Goal: Book appointment/travel/reservation

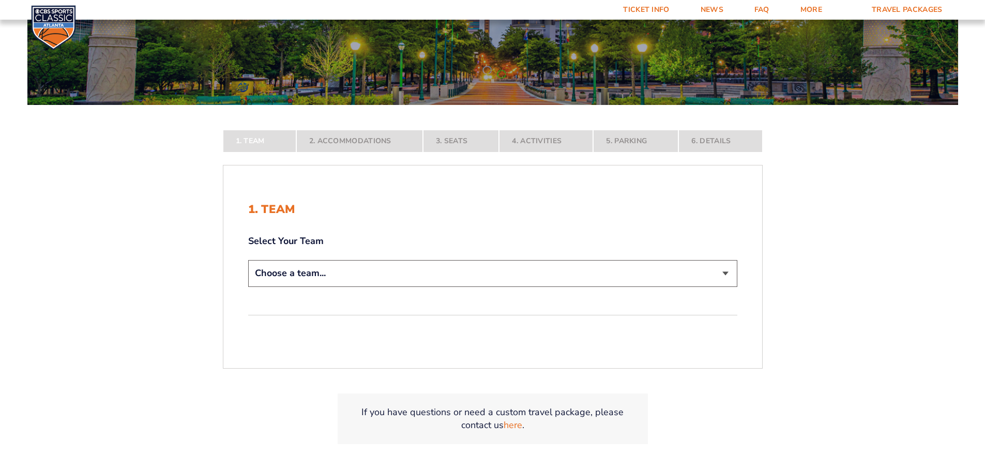
scroll to position [158, 0]
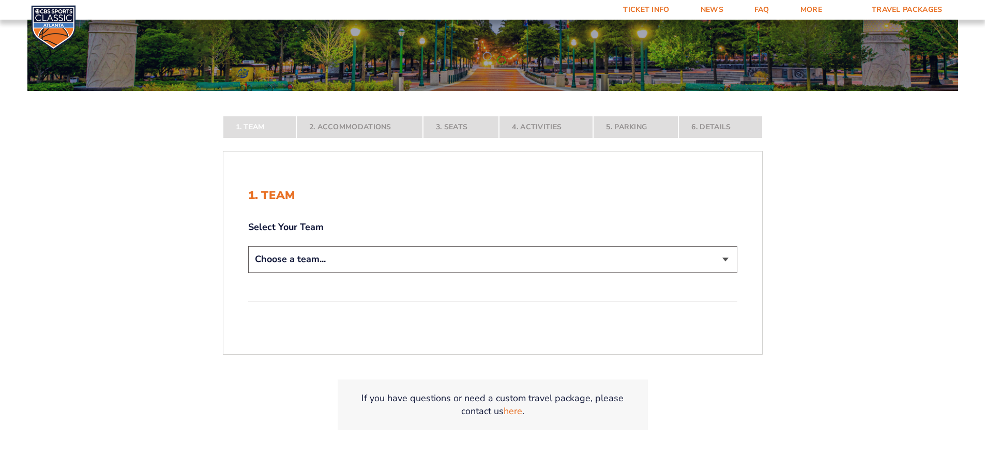
click at [530, 259] on select "Choose a team... [US_STATE] Wildcats [US_STATE] State Buckeyes [US_STATE] Tar H…" at bounding box center [492, 259] width 489 height 26
select select "12956"
click at [248, 273] on select "Choose a team... [US_STATE] Wildcats [US_STATE] State Buckeyes [US_STATE] Tar H…" at bounding box center [492, 259] width 489 height 26
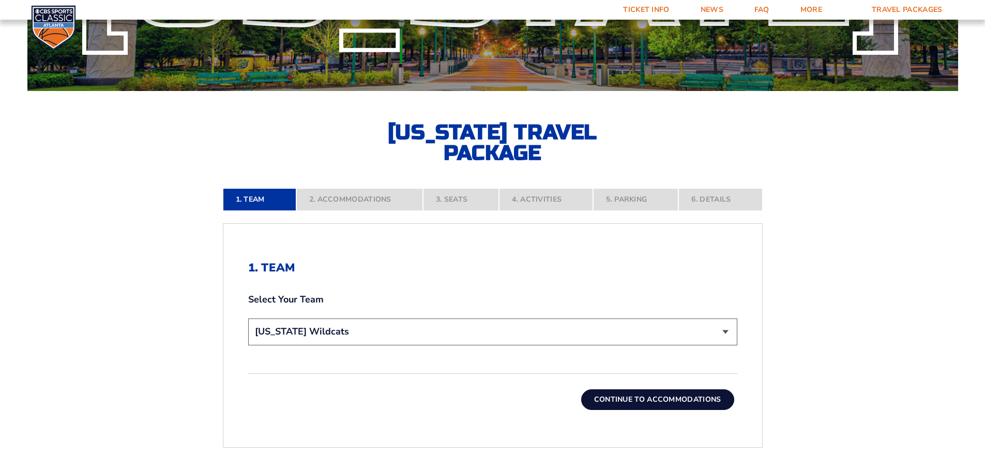
click at [614, 389] on button "Continue To Accommodations" at bounding box center [657, 399] width 153 height 21
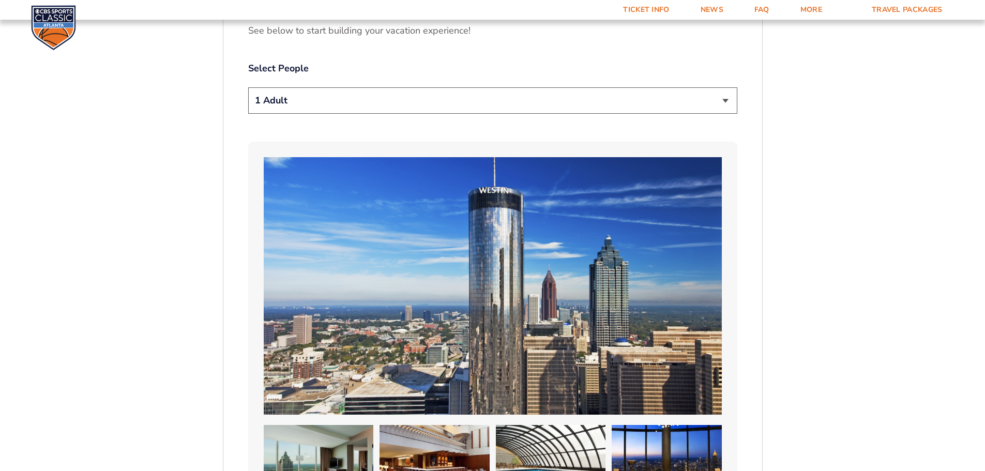
scroll to position [624, 0]
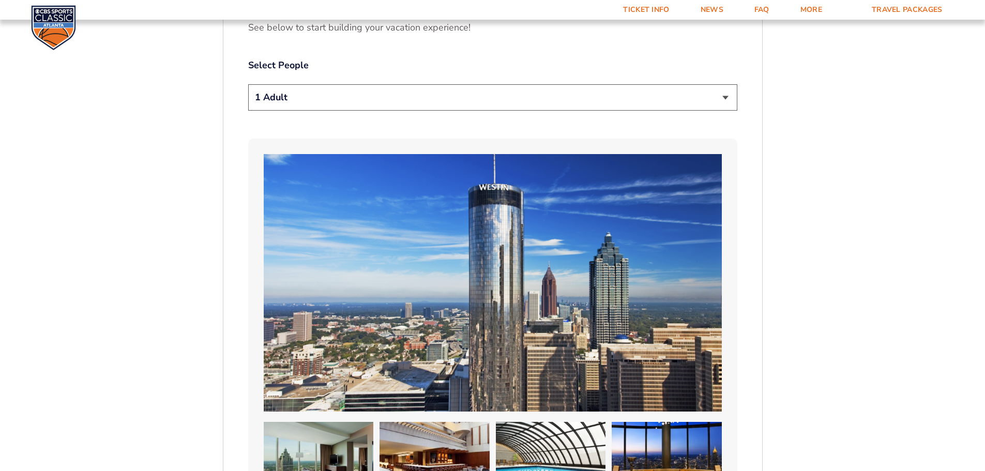
click at [659, 84] on select "1 Adult 2 Adults 3 Adults 4 Adults 2 Adults + 1 Child 2 Adults + 2 Children 2 A…" at bounding box center [492, 97] width 489 height 26
select select "2 Adults"
click at [248, 84] on select "1 Adult 2 Adults 3 Adults 4 Adults 2 Adults + 1 Child 2 Adults + 2 Children 2 A…" at bounding box center [492, 97] width 489 height 26
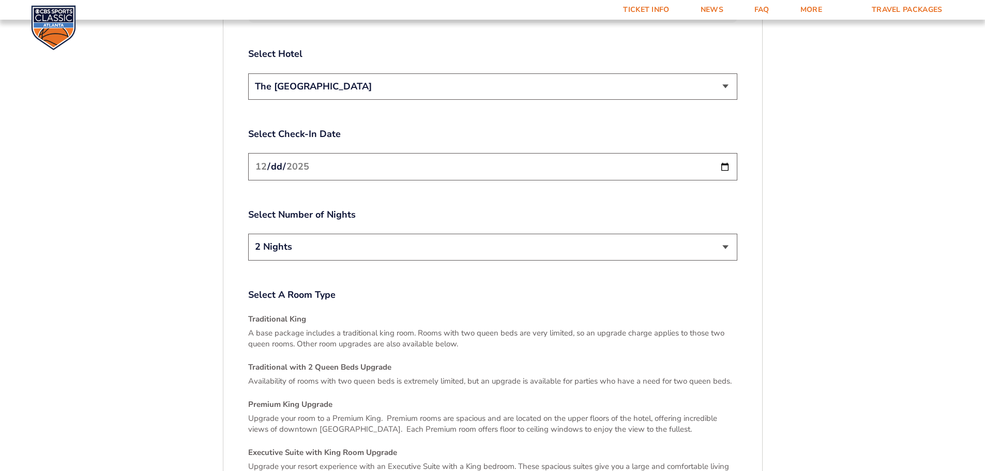
scroll to position [1300, 0]
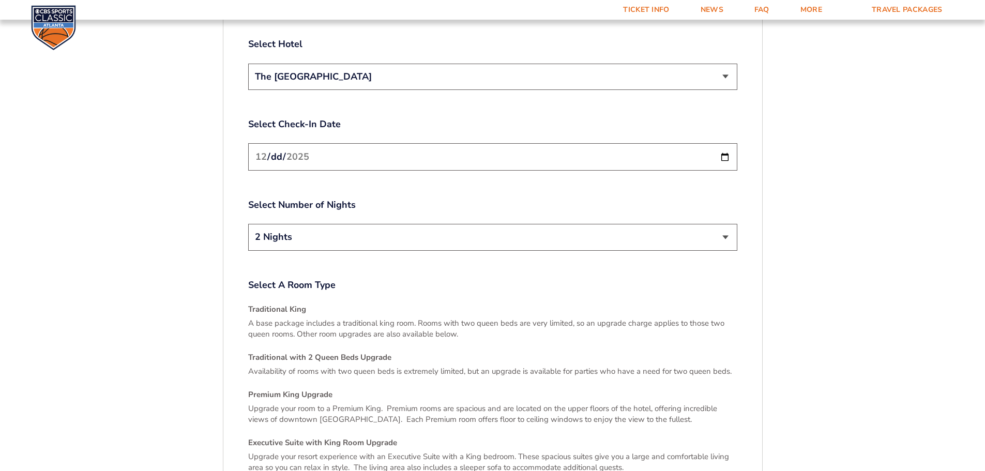
click at [725, 143] on input "[DATE]" at bounding box center [492, 156] width 489 height 27
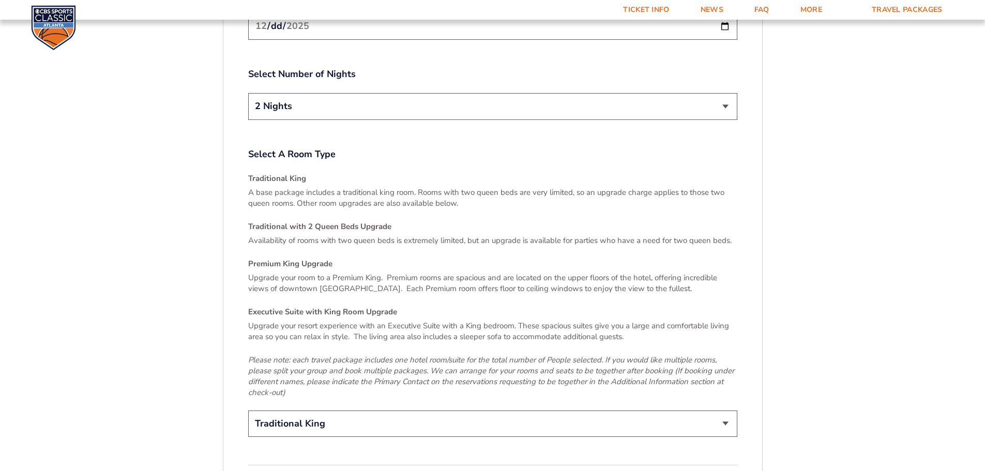
scroll to position [1427, 0]
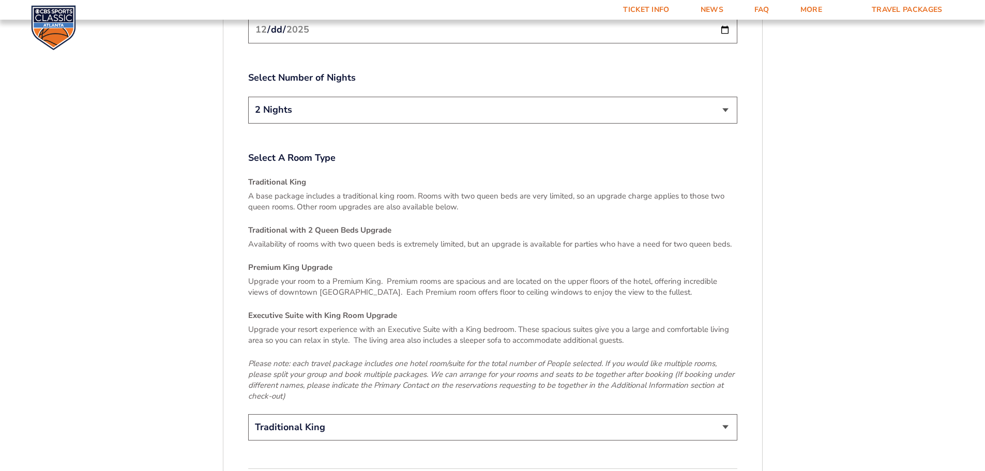
drag, startPoint x: 670, startPoint y: 71, endPoint x: 675, endPoint y: 84, distance: 13.4
click at [675, 84] on div "Select Number of Nights 2 Nights 3 Nights" at bounding box center [492, 98] width 489 height 55
click at [675, 97] on select "2 Nights 3 Nights" at bounding box center [492, 110] width 489 height 26
click at [681, 71] on div "Select Number of Nights 2 Nights 3 Nights" at bounding box center [492, 98] width 489 height 55
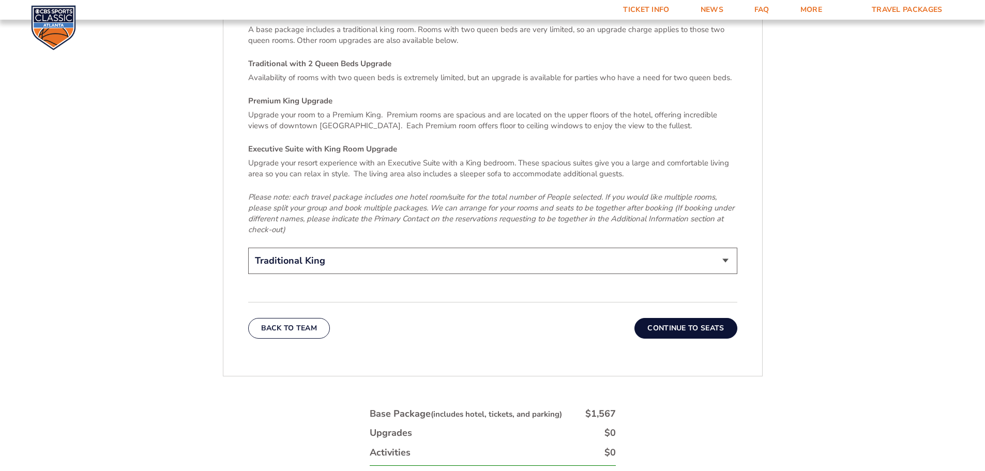
scroll to position [1594, 0]
click at [586, 247] on select "Traditional King Traditional with 2 Queen Beds Upgrade (+$95 per night) Premium…" at bounding box center [492, 260] width 489 height 26
select select "Traditional with 2 Queen Beds Upgrade"
click at [248, 247] on select "Traditional King Traditional with 2 Queen Beds Upgrade (+$95 per night) Premium…" at bounding box center [492, 260] width 489 height 26
click at [680, 318] on button "Continue To Seats" at bounding box center [686, 328] width 102 height 21
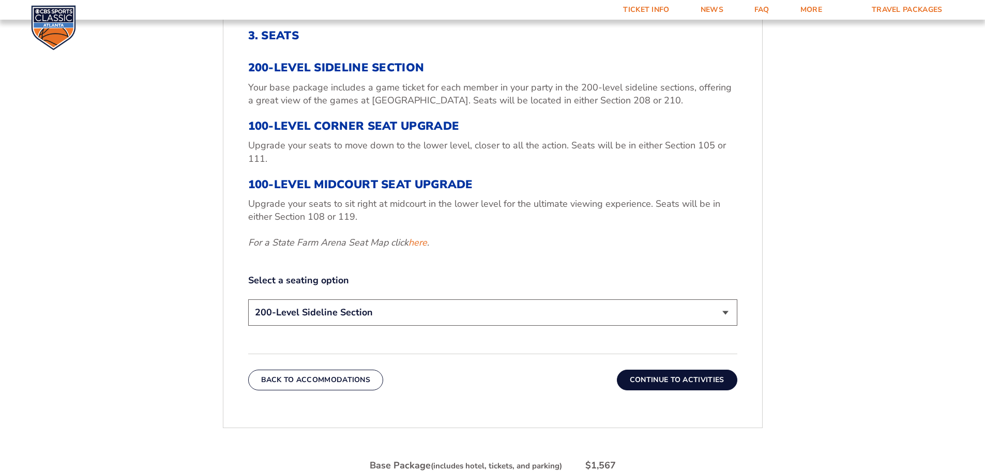
scroll to position [389, 0]
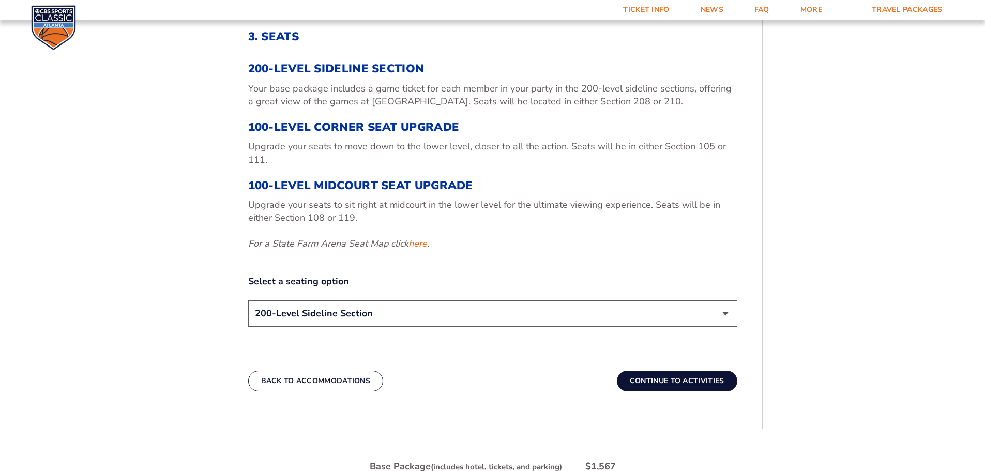
click at [486, 314] on select "200-Level Sideline Section 100-Level Corner Seat Upgrade (+$120 per person) 100…" at bounding box center [492, 313] width 489 height 26
select select "100-Level Corner Seat Upgrade"
click at [248, 300] on select "200-Level Sideline Section 100-Level Corner Seat Upgrade (+$120 per person) 100…" at bounding box center [492, 313] width 489 height 26
click at [646, 378] on button "Continue To Activities" at bounding box center [677, 381] width 120 height 21
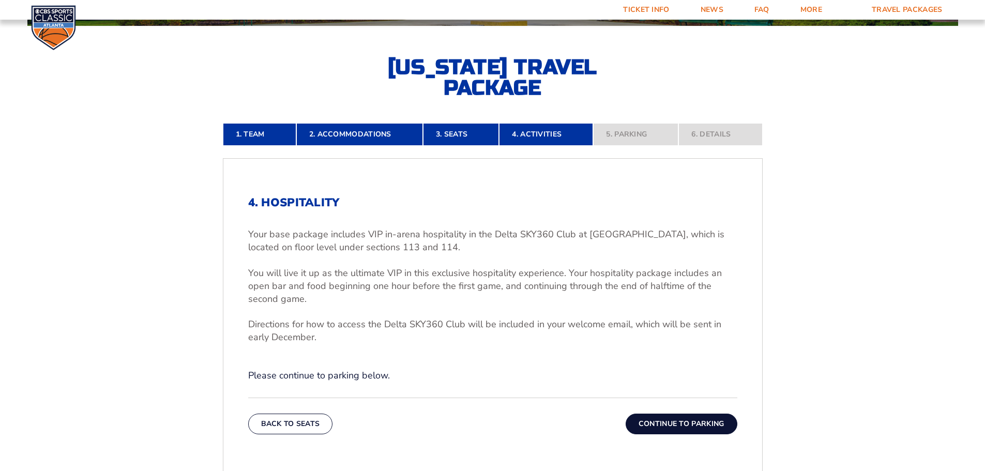
scroll to position [312, 0]
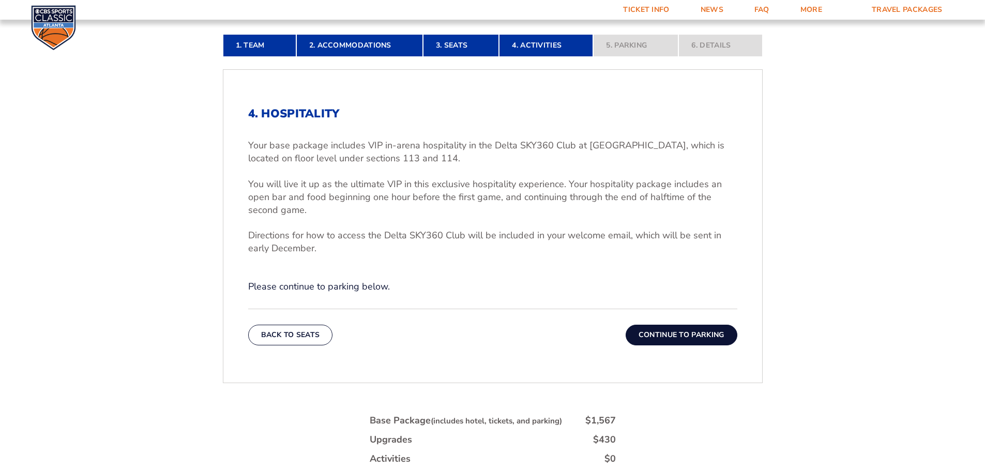
click at [658, 335] on button "Continue To Parking" at bounding box center [682, 335] width 112 height 21
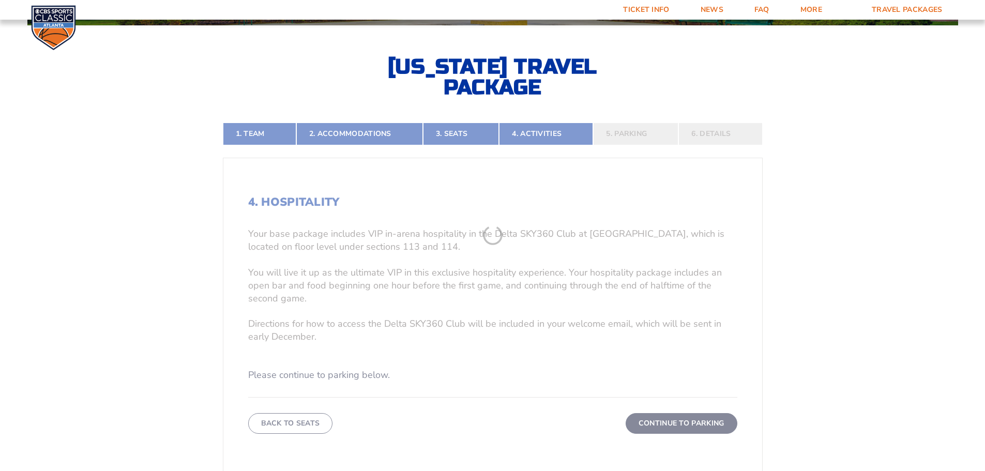
scroll to position [223, 0]
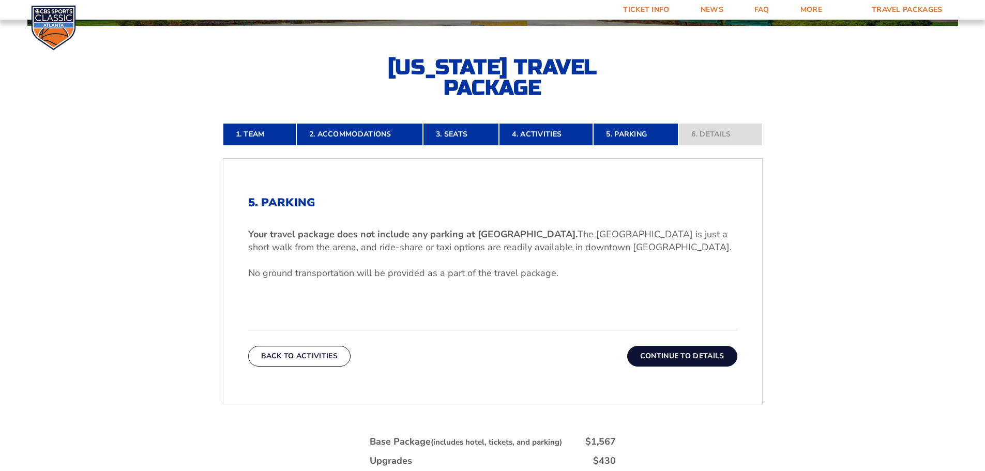
click at [672, 354] on button "Continue To Details" at bounding box center [682, 356] width 110 height 21
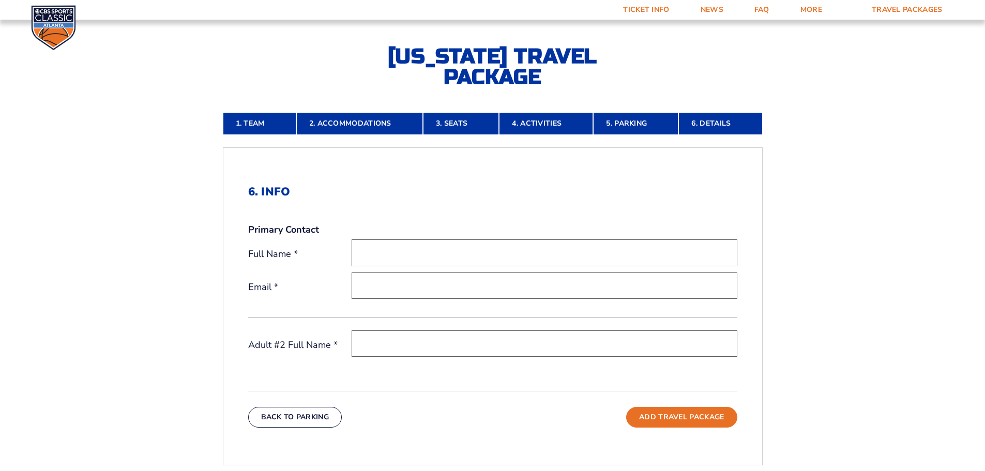
scroll to position [233, 0]
